Goal: Information Seeking & Learning: Learn about a topic

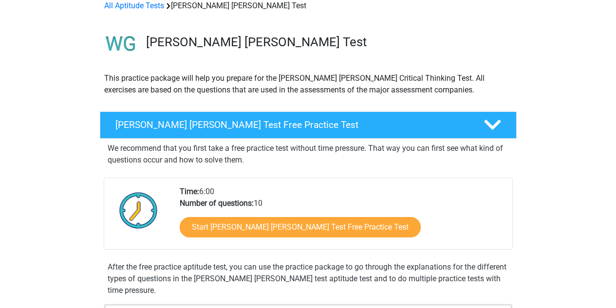
scroll to position [97, 0]
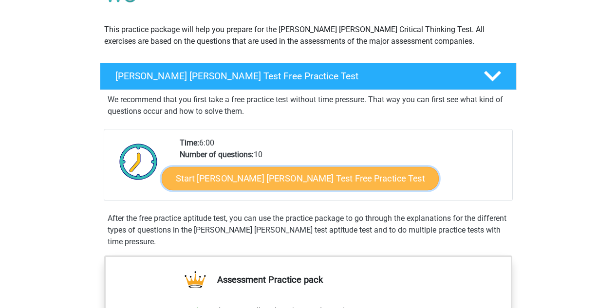
click at [300, 182] on link "Start Watson Glaser Test Free Practice Test" at bounding box center [300, 178] width 277 height 23
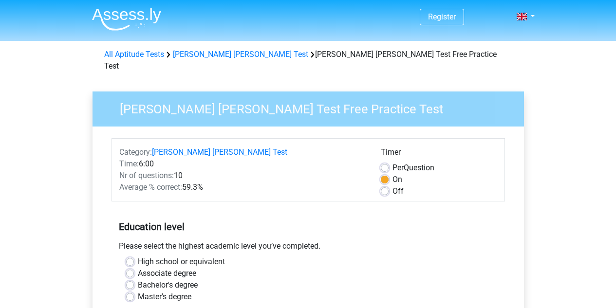
scroll to position [49, 0]
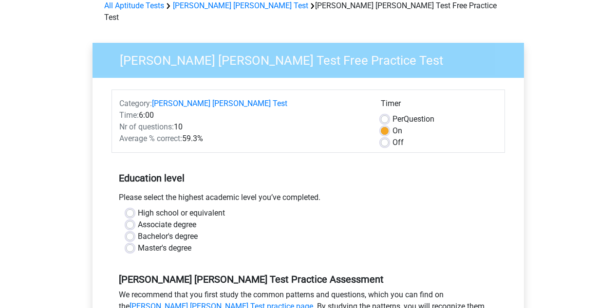
click at [172, 242] on label "Master's degree" at bounding box center [165, 248] width 54 height 12
click at [134, 242] on input "Master's degree" at bounding box center [130, 247] width 8 height 10
radio input "true"
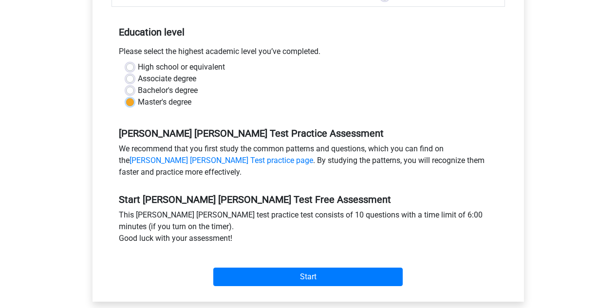
scroll to position [243, 0]
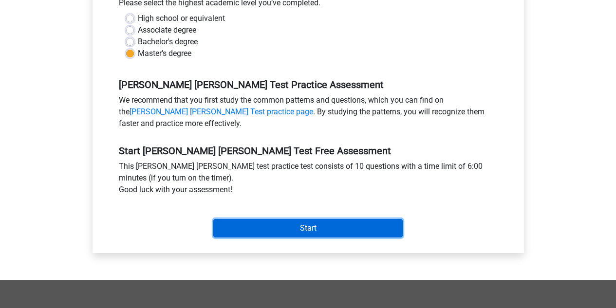
click at [311, 219] on input "Start" at bounding box center [307, 228] width 189 height 18
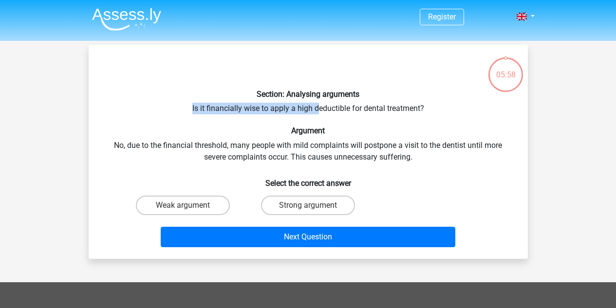
drag, startPoint x: 181, startPoint y: 99, endPoint x: 315, endPoint y: 102, distance: 134.4
click at [315, 102] on div "Section: Analysing arguments Is it financially wise to apply a high deductible …" at bounding box center [307, 152] width 431 height 199
click at [326, 204] on label "Strong argument" at bounding box center [308, 205] width 94 height 19
click at [314, 205] on input "Strong argument" at bounding box center [311, 208] width 6 height 6
radio input "true"
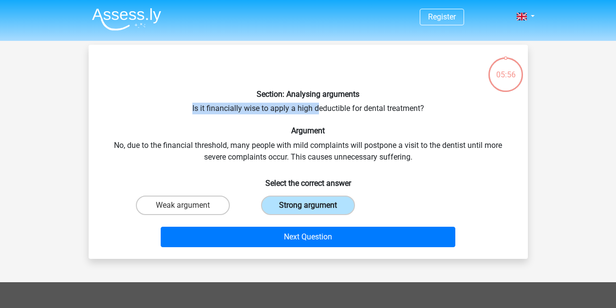
click at [330, 201] on label "Strong argument" at bounding box center [308, 205] width 94 height 19
click at [314, 205] on input "Strong argument" at bounding box center [311, 208] width 6 height 6
click at [268, 141] on div "Section: Analysing arguments Is it financially wise to apply a high deductible …" at bounding box center [307, 152] width 431 height 199
click at [207, 206] on label "Weak argument" at bounding box center [183, 205] width 94 height 19
click at [189, 206] on input "Weak argument" at bounding box center [186, 208] width 6 height 6
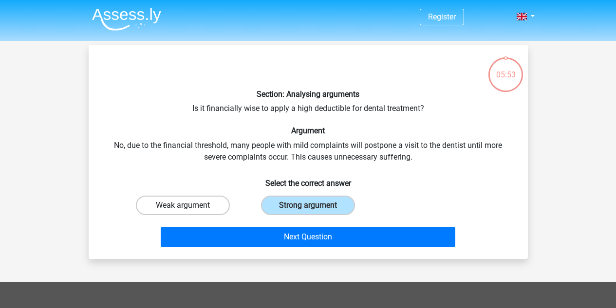
radio input "true"
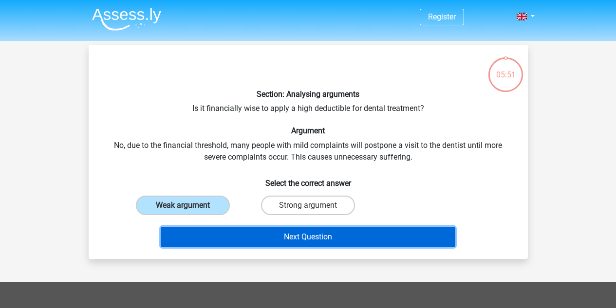
click at [297, 227] on button "Next Question" at bounding box center [308, 237] width 295 height 20
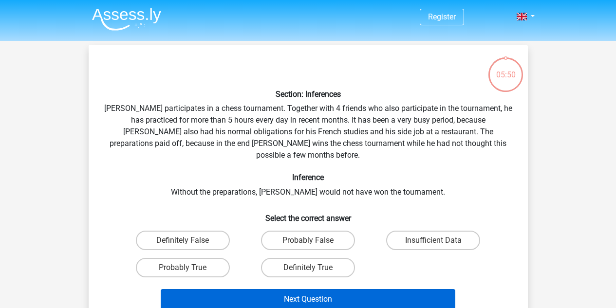
scroll to position [45, 0]
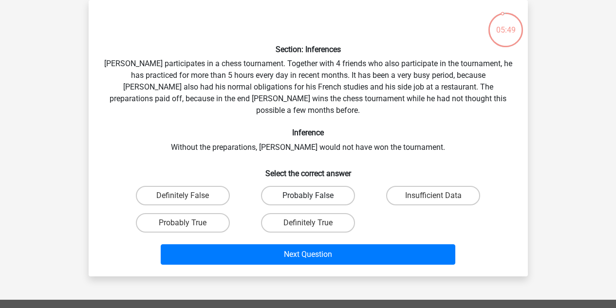
click at [311, 186] on label "Probably False" at bounding box center [308, 195] width 94 height 19
click at [311, 196] on input "Probably False" at bounding box center [311, 199] width 6 height 6
radio input "true"
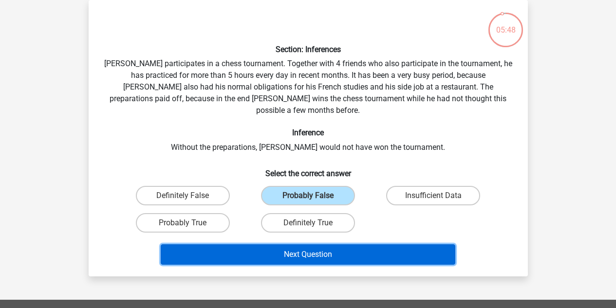
click at [312, 244] on button "Next Question" at bounding box center [308, 254] width 295 height 20
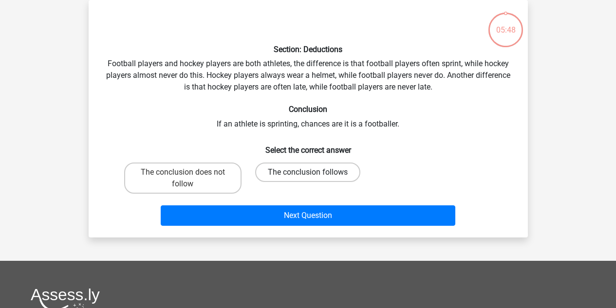
click at [323, 179] on label "The conclusion follows" at bounding box center [307, 172] width 105 height 19
click at [314, 179] on input "The conclusion follows" at bounding box center [311, 175] width 6 height 6
radio input "true"
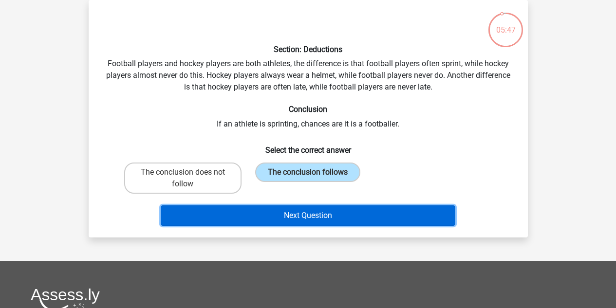
click at [327, 208] on button "Next Question" at bounding box center [308, 215] width 295 height 20
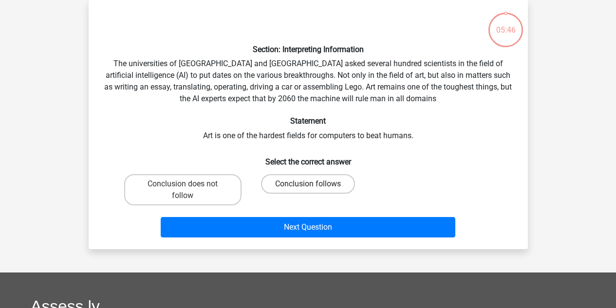
click at [326, 187] on label "Conclusion follows" at bounding box center [308, 183] width 94 height 19
click at [314, 187] on input "Conclusion follows" at bounding box center [311, 187] width 6 height 6
radio input "true"
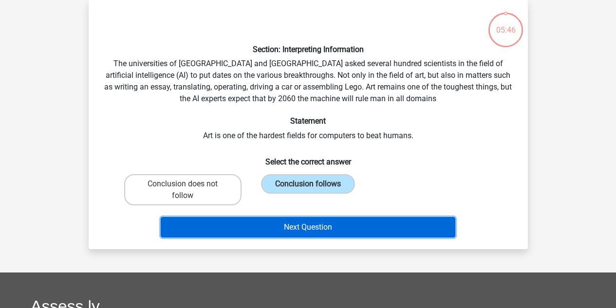
click at [330, 227] on button "Next Question" at bounding box center [308, 227] width 295 height 20
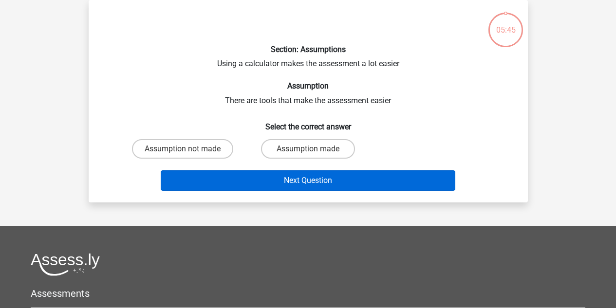
drag, startPoint x: 327, startPoint y: 162, endPoint x: 333, endPoint y: 179, distance: 18.3
click at [327, 162] on div "Assumption made" at bounding box center [307, 148] width 125 height 27
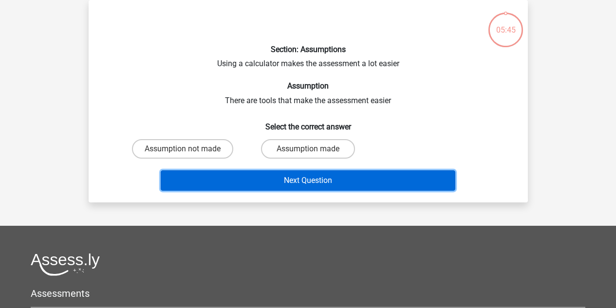
click at [333, 180] on button "Next Question" at bounding box center [308, 180] width 295 height 20
